Goal: Transaction & Acquisition: Download file/media

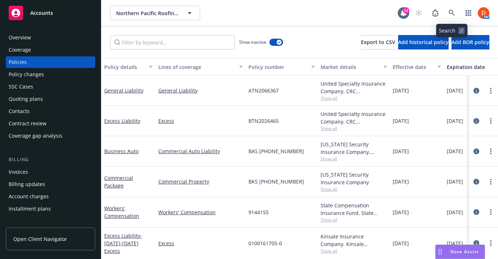
scroll to position [24, 0]
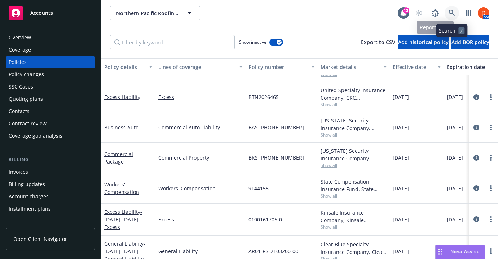
click at [452, 15] on icon at bounding box center [452, 13] width 6 height 6
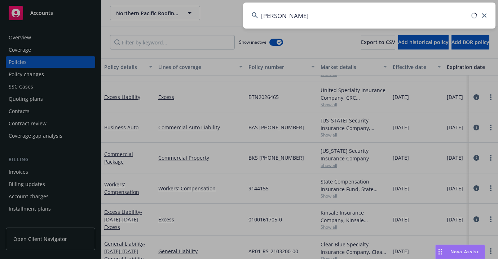
type input "[PERSON_NAME]"
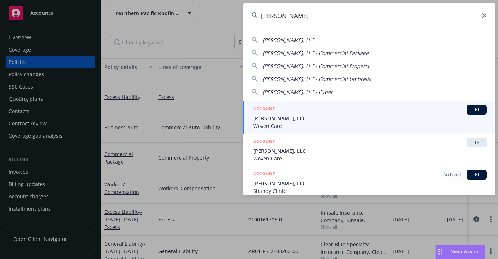
click at [353, 113] on div "ACCOUNT BI" at bounding box center [370, 109] width 234 height 9
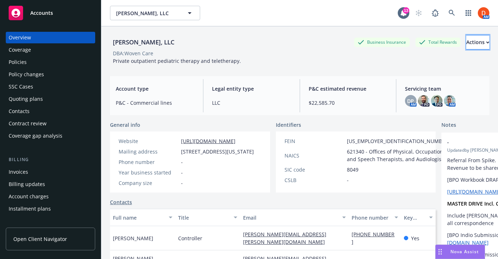
click at [467, 36] on button "Actions" at bounding box center [478, 42] width 23 height 14
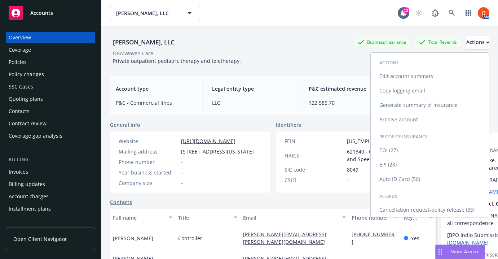
click at [416, 175] on link "Auto ID Card (50)" at bounding box center [430, 179] width 118 height 14
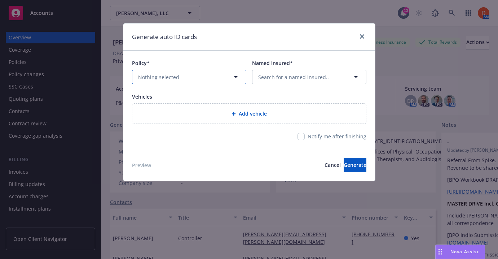
click at [244, 78] on button "Nothing selected" at bounding box center [189, 77] width 114 height 14
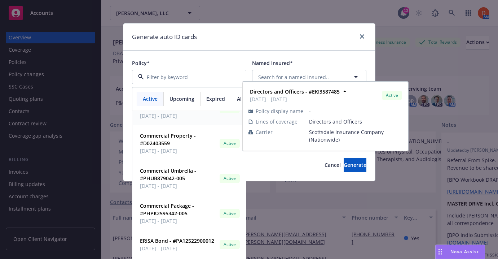
scroll to position [22, 0]
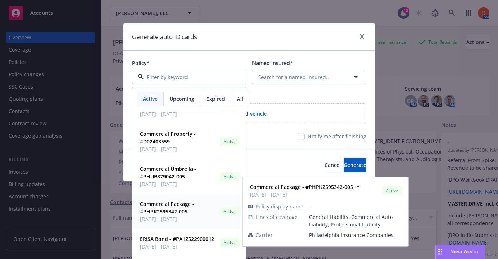
click at [194, 206] on span "Commercial Package - #PHPK2595342-005" at bounding box center [178, 207] width 77 height 15
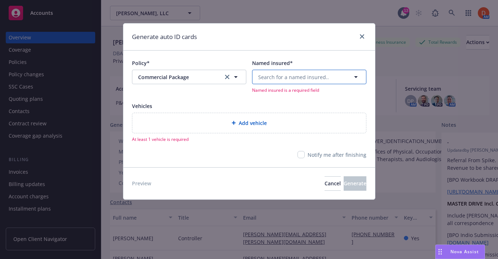
click at [264, 78] on span "Search for a named insured.." at bounding box center [293, 77] width 71 height 8
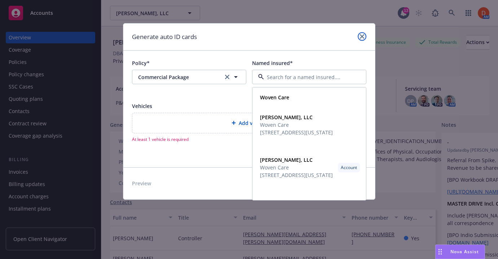
click at [362, 35] on icon "close" at bounding box center [362, 36] width 4 height 4
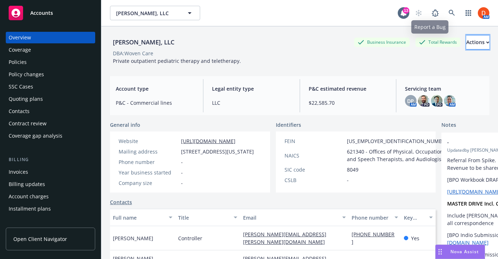
click at [467, 43] on div "Actions" at bounding box center [478, 42] width 23 height 14
click at [253, 53] on div "DBA: Woven Care" at bounding box center [300, 53] width 380 height 8
click at [467, 43] on div "Actions" at bounding box center [478, 42] width 23 height 14
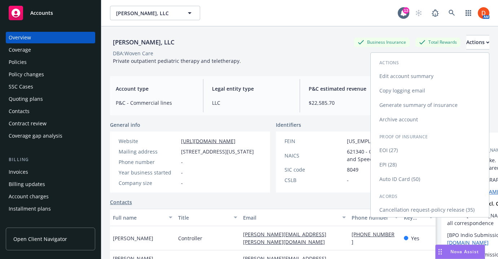
click at [428, 82] on link "Edit account summary" at bounding box center [430, 76] width 118 height 14
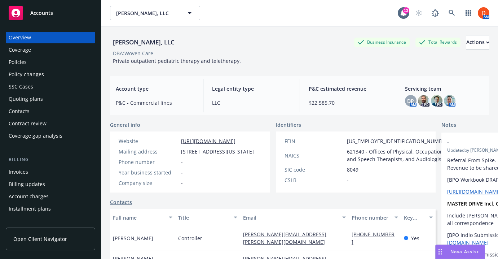
select select "US"
select select "LLC"
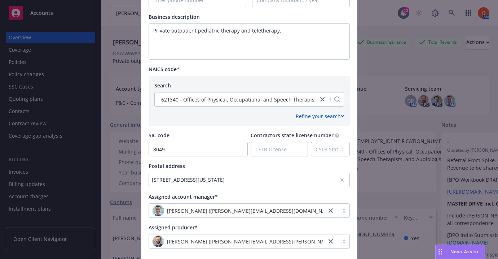
scroll to position [314, 0]
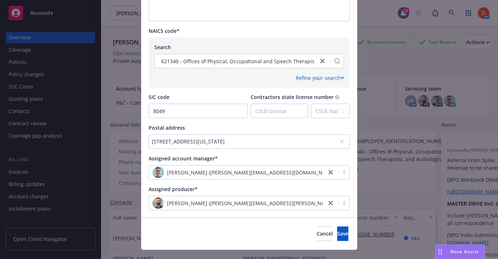
click at [208, 144] on div "2233 Academy Place #201, Colorado Springs, CO, 80909, USA" at bounding box center [246, 142] width 188 height 8
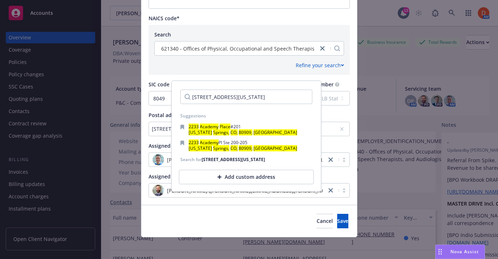
scroll to position [328, 0]
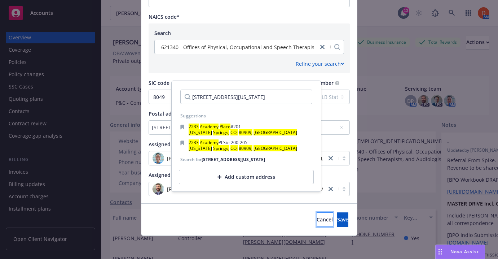
click at [317, 226] on button "Cancel" at bounding box center [325, 219] width 16 height 14
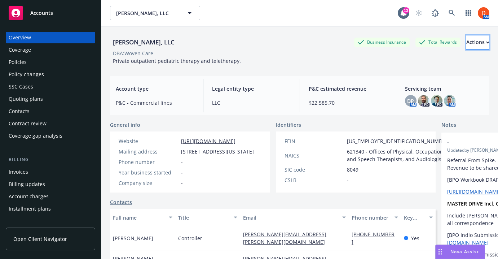
click at [474, 39] on button "Actions" at bounding box center [478, 42] width 23 height 14
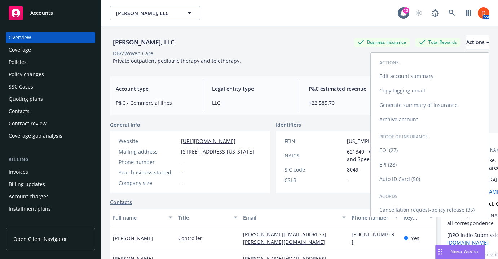
click at [424, 176] on link "Auto ID Card (50)" at bounding box center [430, 179] width 118 height 14
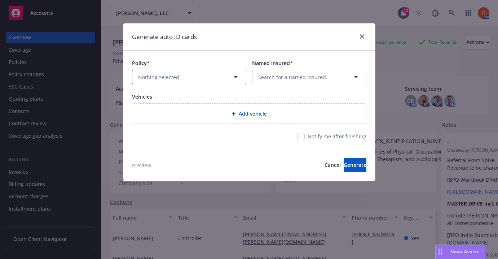
click at [180, 75] on button "Nothing selected" at bounding box center [189, 77] width 114 height 14
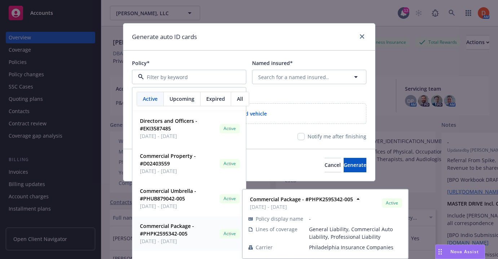
click at [195, 224] on span "Commercial Package - #PHPK2595342-005" at bounding box center [178, 229] width 77 height 15
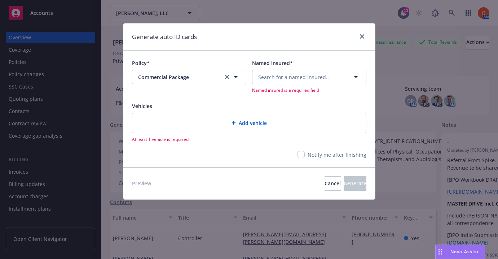
click at [282, 84] on div "Search for a named insured.. Named insured is a required field" at bounding box center [309, 81] width 114 height 23
click at [284, 78] on span "Search for a named insured.." at bounding box center [293, 77] width 71 height 8
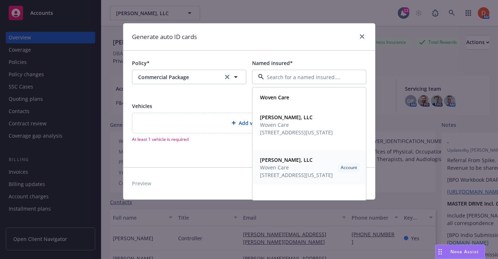
click at [293, 168] on span "Woven Care" at bounding box center [296, 167] width 73 height 8
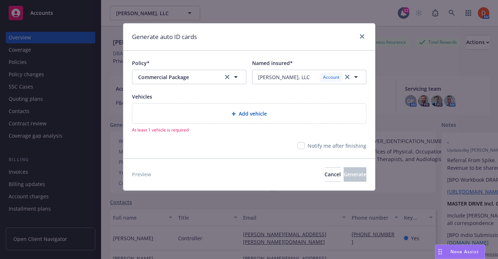
click at [266, 114] on span "Add vehicle" at bounding box center [253, 114] width 28 height 8
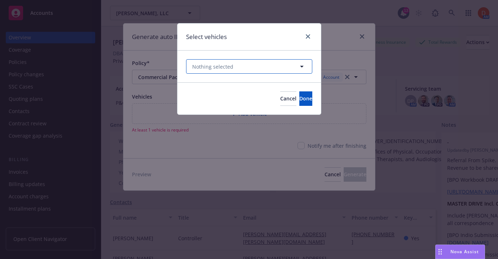
click at [236, 68] on button "Nothing selected" at bounding box center [249, 66] width 126 height 14
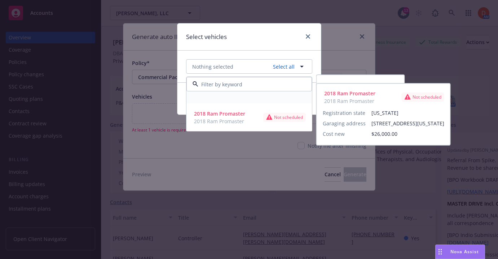
click at [231, 100] on div "Registration state Colorado Garaging address - Cost new $46,000.00" at bounding box center [249, 98] width 125 height 12
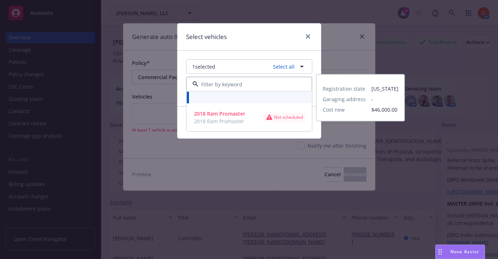
click at [231, 100] on div "Registration state Colorado Garaging address - Cost new $46,000.00" at bounding box center [249, 98] width 125 height 12
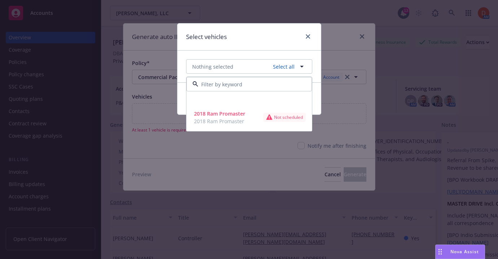
click at [287, 173] on div "Select vehicles Nothing selected Select all Registration state Colorado Garagin…" at bounding box center [249, 129] width 498 height 259
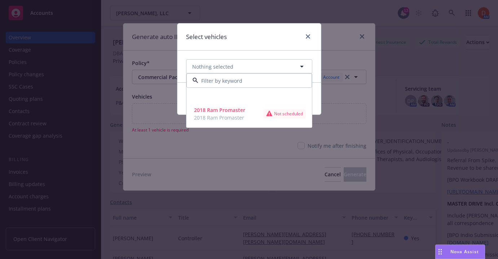
click at [304, 175] on div "Select vehicles Nothing selected Registration state Colorado Garaging address -…" at bounding box center [249, 129] width 498 height 259
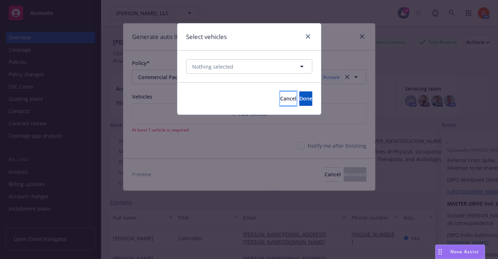
click at [280, 105] on button "Cancel" at bounding box center [288, 98] width 16 height 14
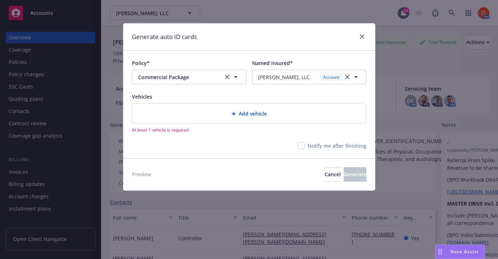
click at [282, 106] on div "Add vehicle" at bounding box center [249, 114] width 234 height 20
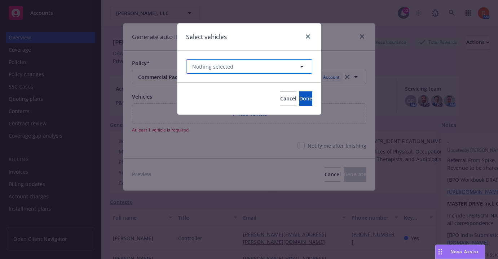
click at [257, 66] on button "Nothing selected" at bounding box center [249, 66] width 126 height 14
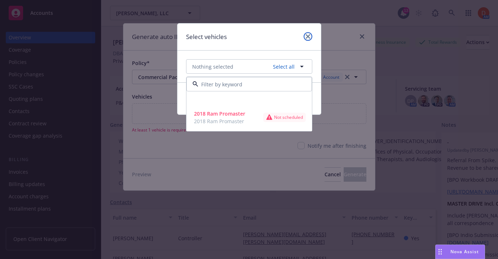
click at [306, 36] on icon "close" at bounding box center [308, 36] width 4 height 4
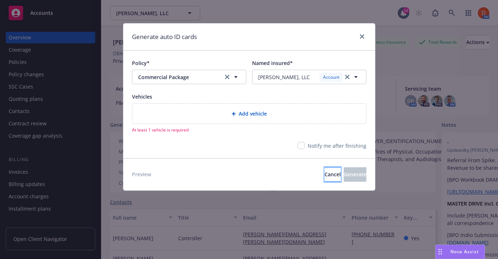
click at [325, 179] on button "Cancel" at bounding box center [333, 174] width 16 height 14
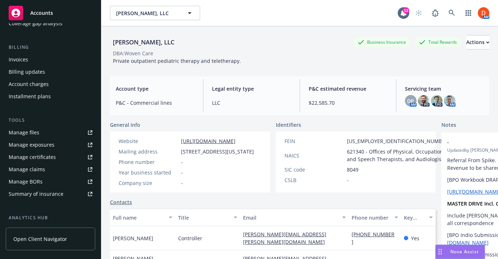
scroll to position [128, 0]
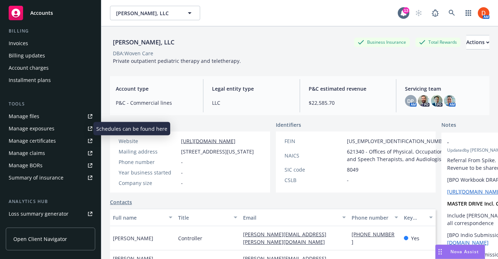
click at [41, 130] on div "Manage exposures" at bounding box center [32, 129] width 46 height 12
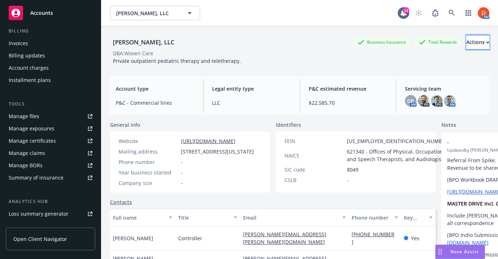
click at [467, 47] on div "Actions" at bounding box center [478, 42] width 23 height 14
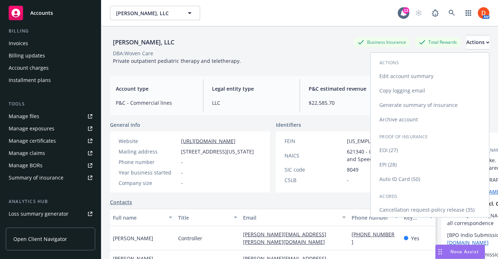
click at [432, 182] on link "Auto ID Card (50)" at bounding box center [430, 179] width 118 height 14
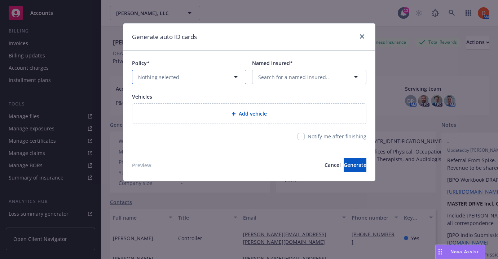
click at [221, 74] on button "Nothing selected" at bounding box center [189, 77] width 114 height 14
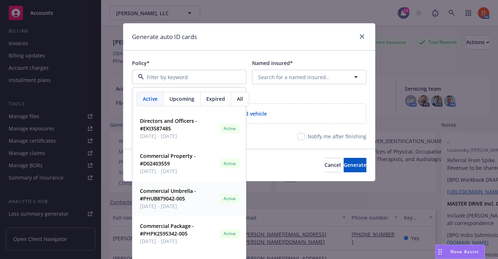
scroll to position [15, 0]
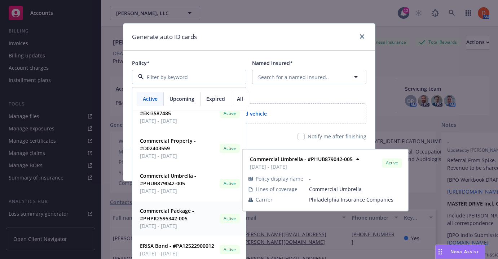
click at [192, 225] on span "08/24/2025 - 08/24/2026" at bounding box center [178, 226] width 77 height 8
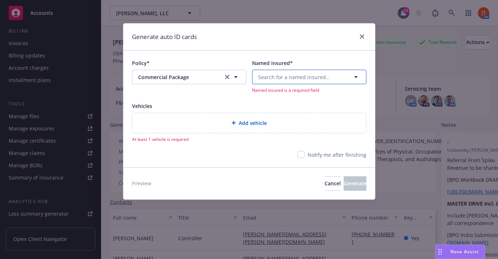
click at [269, 74] on span "Search for a named insured.." at bounding box center [293, 77] width 71 height 8
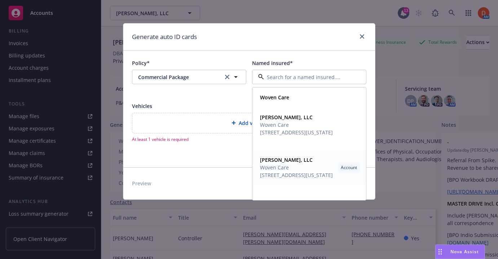
click at [280, 179] on span "2233 Academy Place #201, Colorado Springs, CO, 80909, USA" at bounding box center [296, 175] width 73 height 8
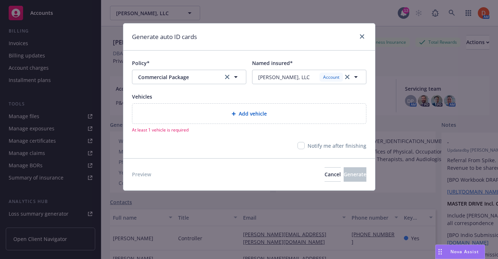
click at [235, 122] on div "Add vehicle" at bounding box center [249, 114] width 234 height 20
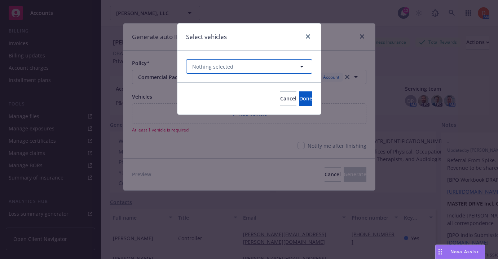
click at [226, 69] on span "Nothing selected" at bounding box center [212, 67] width 41 height 8
click at [219, 96] on div "Registration state Colorado Garaging address - Cost new $46,000.00" at bounding box center [249, 98] width 125 height 12
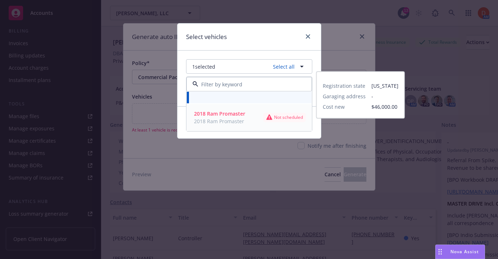
click at [222, 113] on strong "2018 Ram Promaster" at bounding box center [219, 113] width 51 height 7
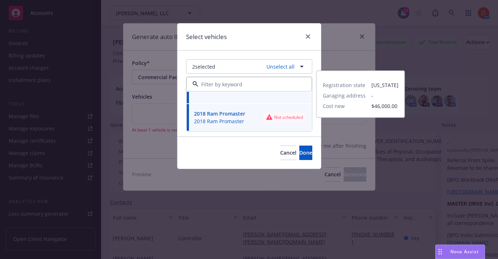
click at [318, 131] on div "2 selected Unselect all Registration state Colorado Garaging address - Cost new…" at bounding box center [250, 94] width 144 height 86
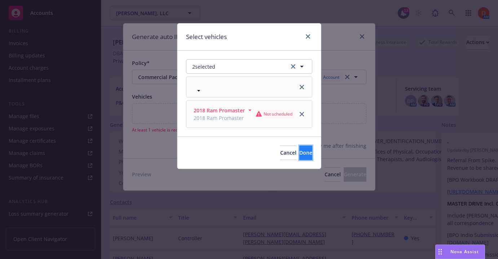
click at [306, 147] on button "Done" at bounding box center [306, 152] width 13 height 14
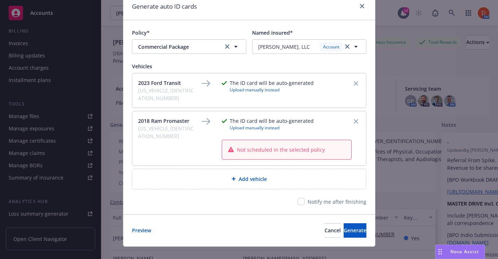
scroll to position [36, 0]
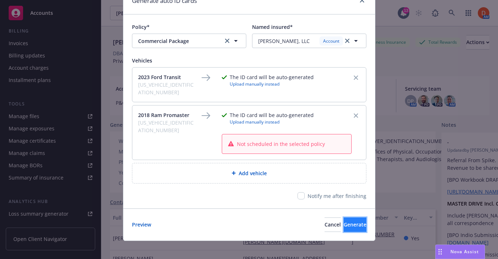
click at [348, 223] on button "Generate" at bounding box center [355, 224] width 23 height 14
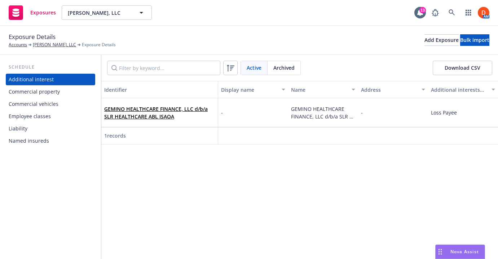
click at [49, 101] on div "Commercial vehicles" at bounding box center [34, 104] width 50 height 12
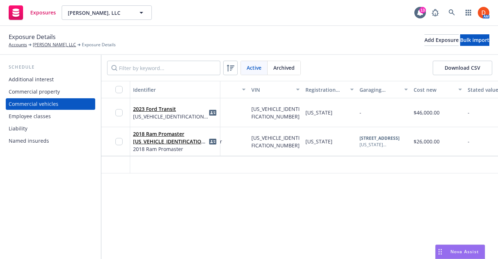
scroll to position [0, 200]
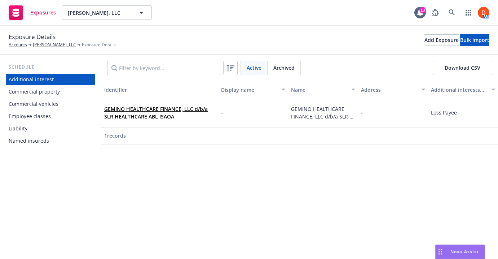
click at [70, 99] on div "Commercial vehicles" at bounding box center [51, 104] width 84 height 12
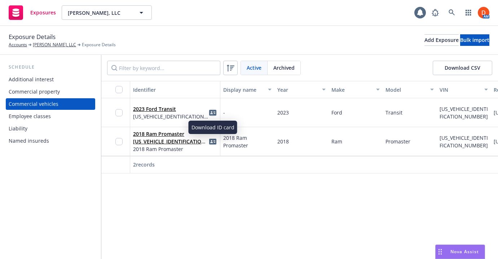
click at [215, 112] on icon "idCard" at bounding box center [212, 112] width 7 height 7
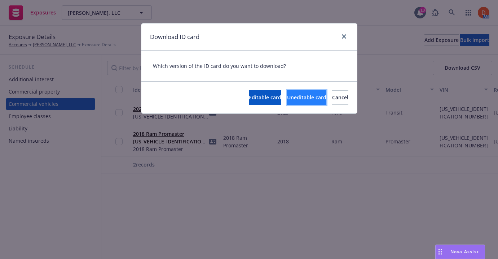
click at [287, 97] on span "Uneditable card" at bounding box center [306, 97] width 39 height 7
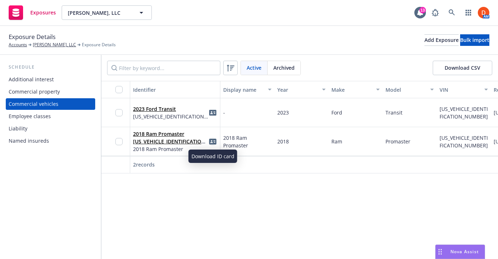
click at [214, 141] on icon "idCard" at bounding box center [212, 141] width 7 height 7
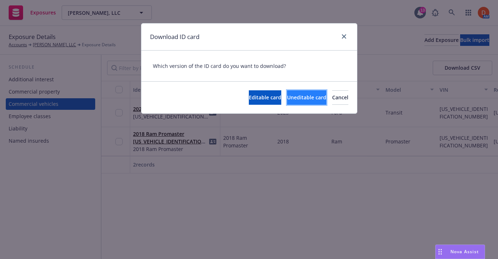
click at [287, 100] on span "Uneditable card" at bounding box center [306, 97] width 39 height 7
